Goal: Find specific page/section: Find specific page/section

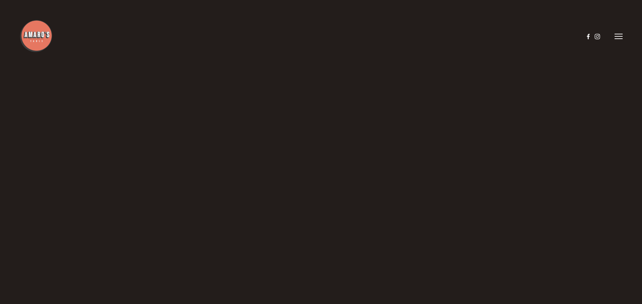
click at [616, 36] on icon at bounding box center [618, 36] width 8 height 6
click at [476, 35] on span "Menu" at bounding box center [477, 36] width 14 height 6
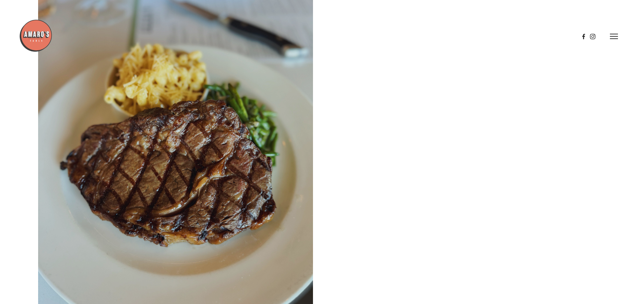
scroll to position [134, 0]
click at [613, 32] on header "Menu Order Now Visit Gallery 0" at bounding box center [318, 36] width 599 height 73
click at [612, 36] on line at bounding box center [614, 36] width 8 height 0
click at [467, 36] on span "Menu" at bounding box center [474, 36] width 14 height 6
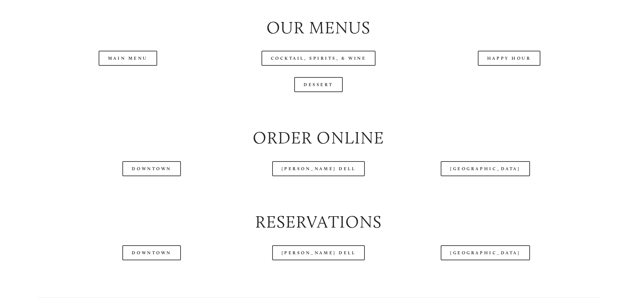
scroll to position [3269, 0]
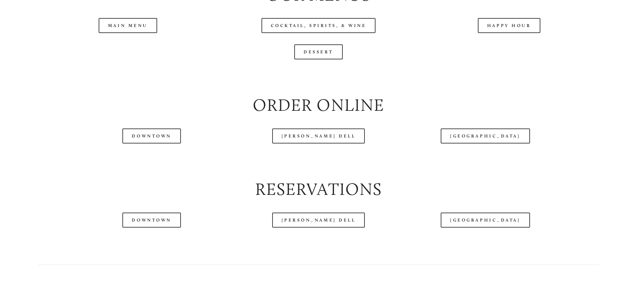
click at [131, 49] on header "Menu Order Now Visit Gallery 0" at bounding box center [318, 19] width 599 height 73
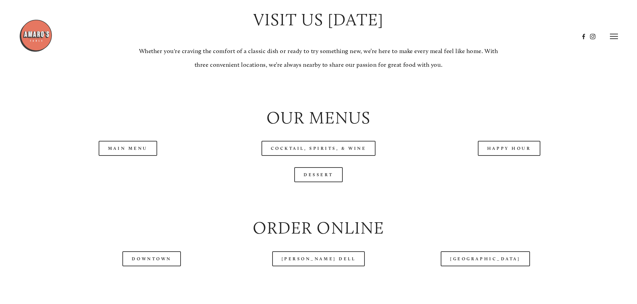
scroll to position [3113, 0]
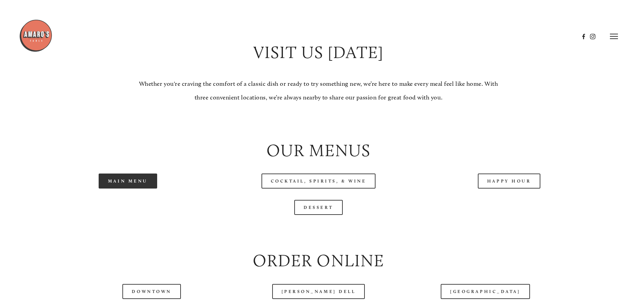
click at [115, 189] on link "Main Menu" at bounding box center [128, 181] width 58 height 15
